Goal: Task Accomplishment & Management: Manage account settings

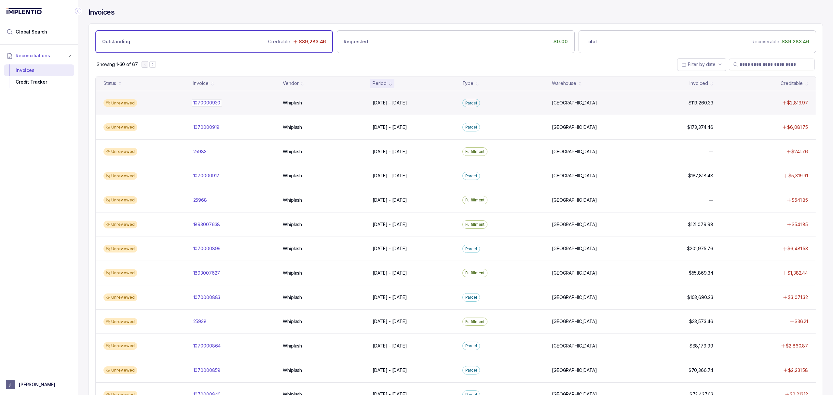
click at [215, 106] on p "1070000930" at bounding box center [207, 102] width 31 height 7
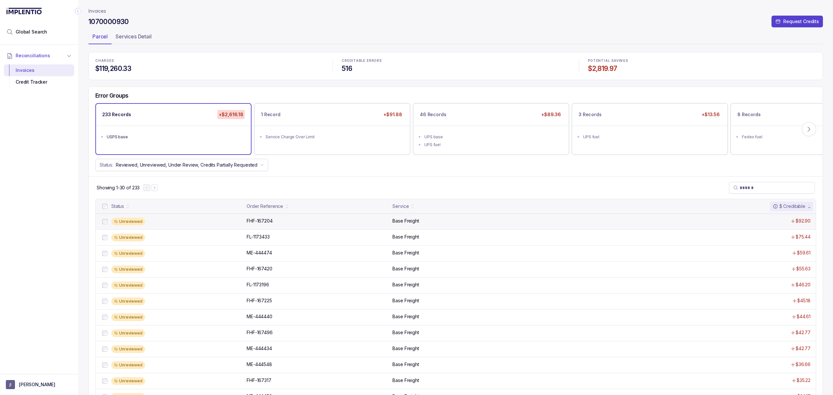
click at [263, 218] on div "Unreviewed FHF-167204 FHF-167204 Base Freight $92.90" at bounding box center [456, 222] width 720 height 16
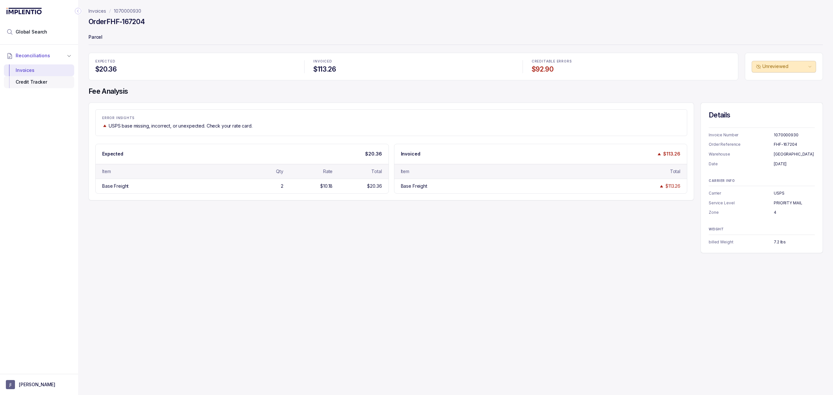
click at [42, 81] on div "Credit Tracker" at bounding box center [39, 82] width 60 height 12
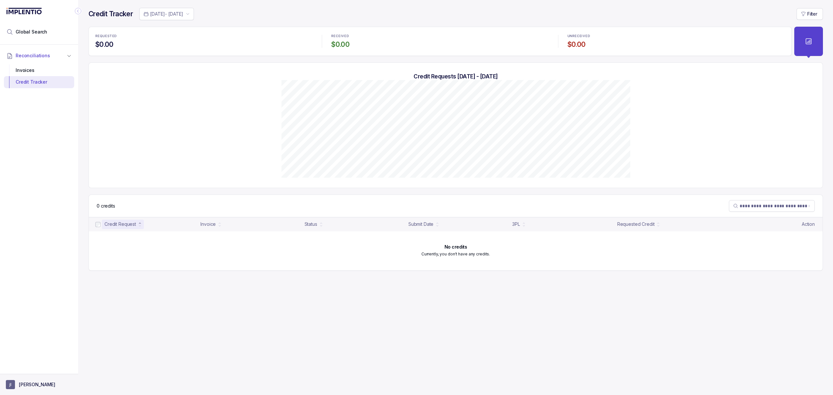
click at [19, 389] on button "[PERSON_NAME]" at bounding box center [39, 384] width 66 height 9
click at [21, 374] on p "Logout" at bounding box center [43, 370] width 54 height 7
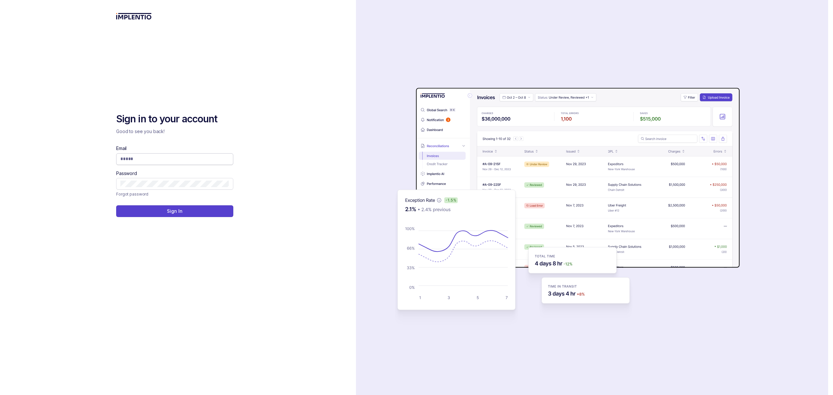
click at [164, 159] on input "Email" at bounding box center [174, 159] width 109 height 7
type input "**********"
